Goal: Navigation & Orientation: Find specific page/section

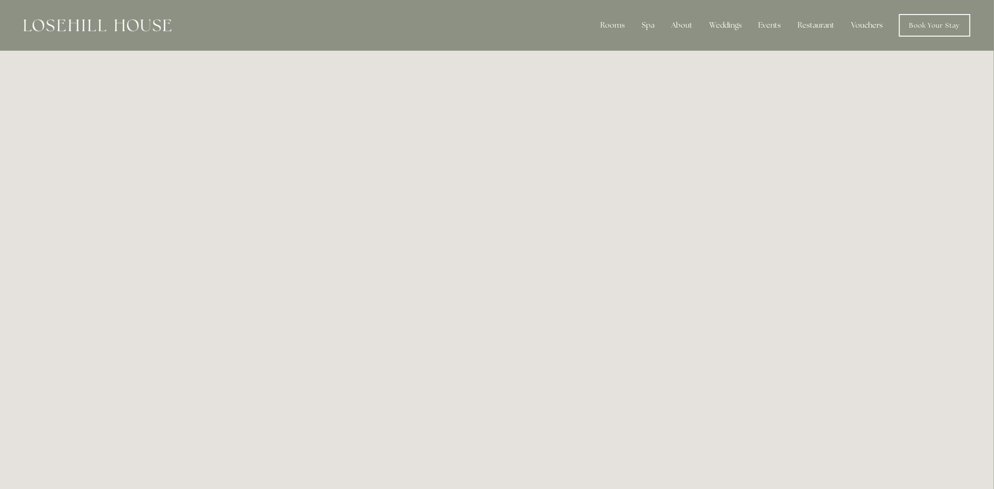
click at [862, 25] on link "Vouchers" at bounding box center [867, 25] width 46 height 19
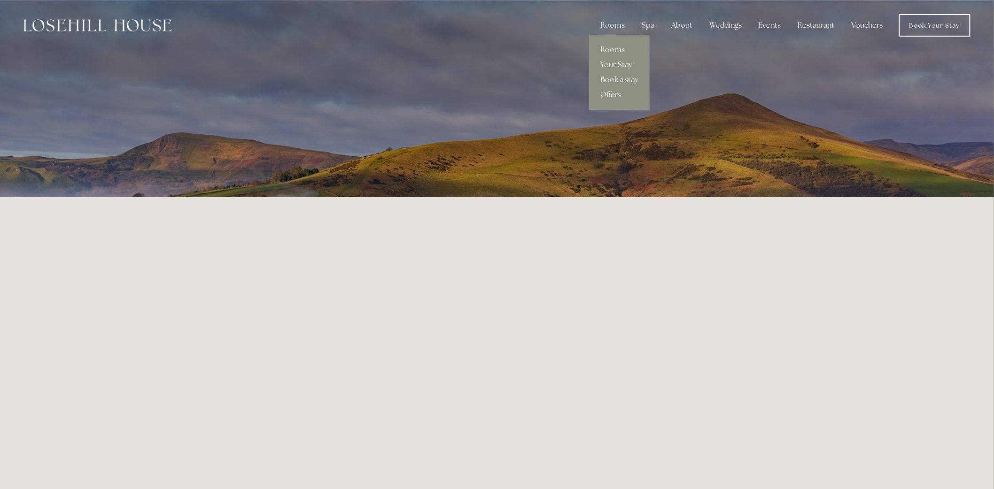
click at [617, 69] on link "Your Stay" at bounding box center [619, 64] width 61 height 15
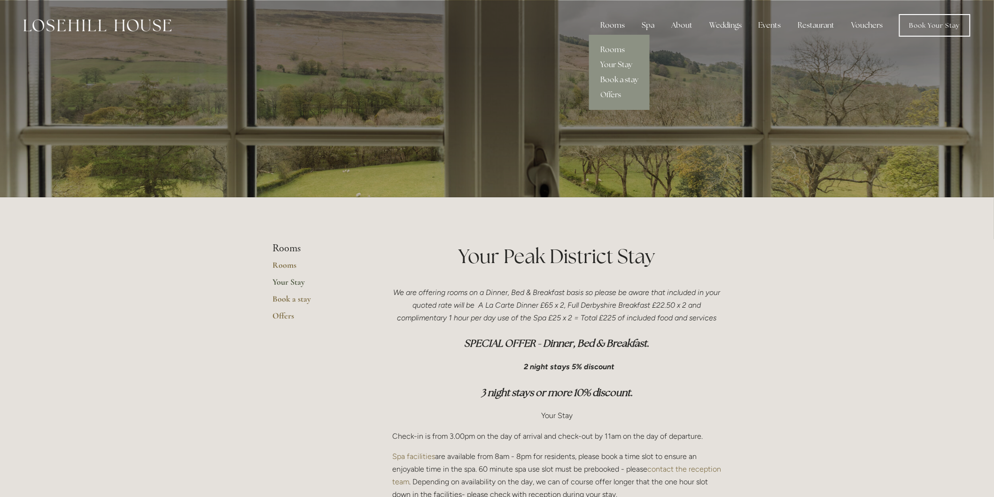
click at [609, 80] on link "Book a stay" at bounding box center [619, 79] width 61 height 15
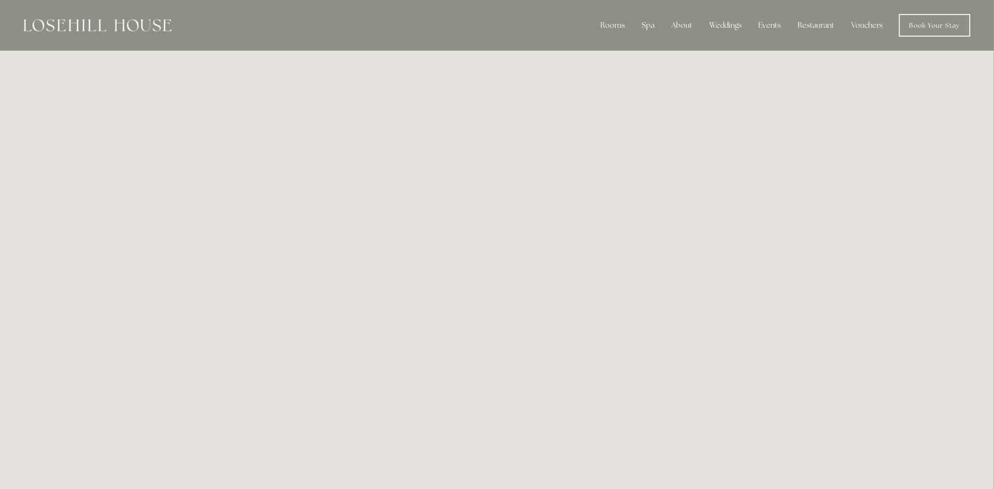
scroll to position [50, 0]
